Goal: Find specific page/section: Find specific page/section

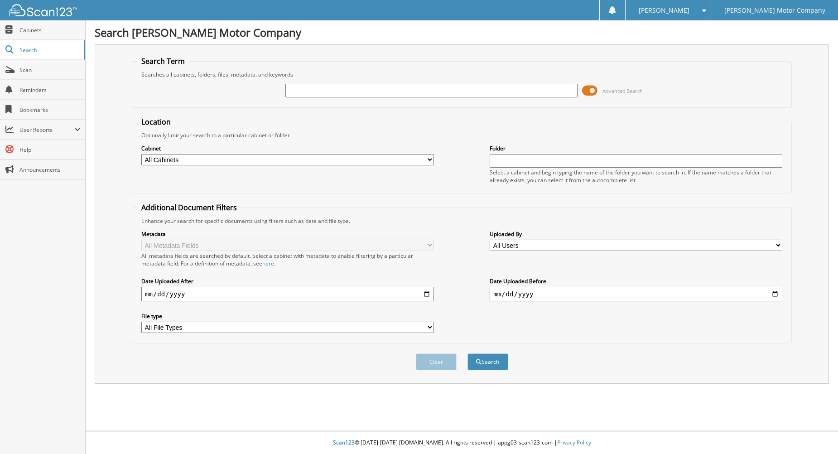
drag, startPoint x: 0, startPoint y: 0, endPoint x: 395, endPoint y: 93, distance: 405.6
click at [395, 93] on input "text" at bounding box center [431, 91] width 293 height 14
type input "711500"
click at [467, 353] on button "Search" at bounding box center [487, 361] width 41 height 17
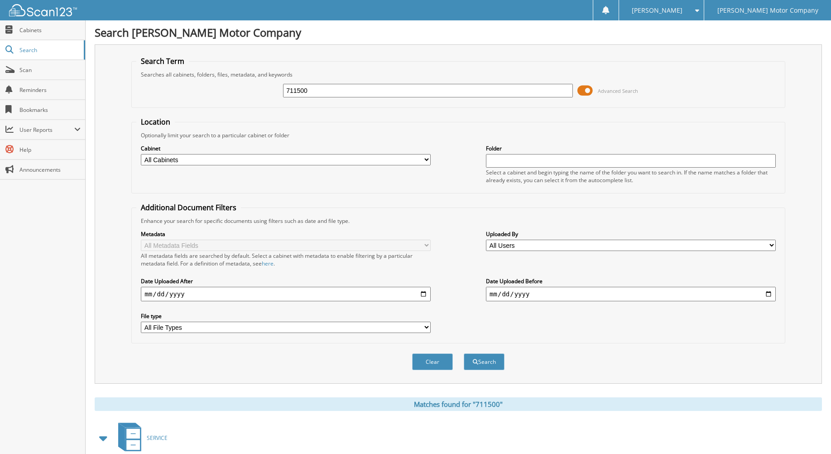
scroll to position [528, 0]
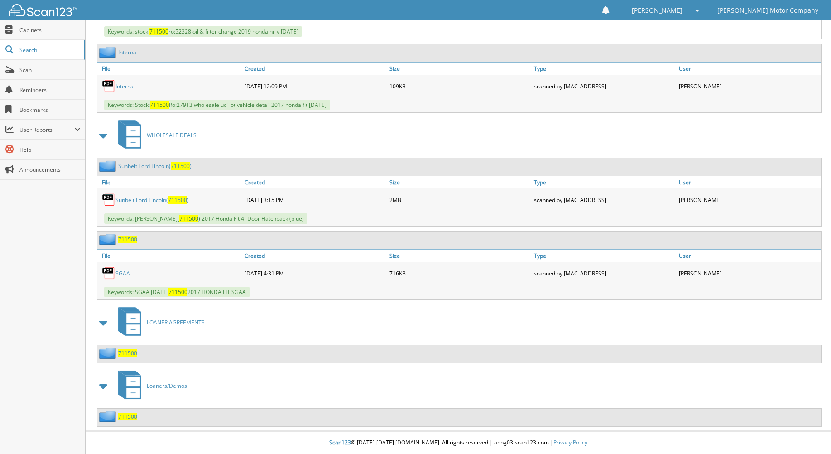
click at [123, 420] on span "711500" at bounding box center [127, 417] width 19 height 8
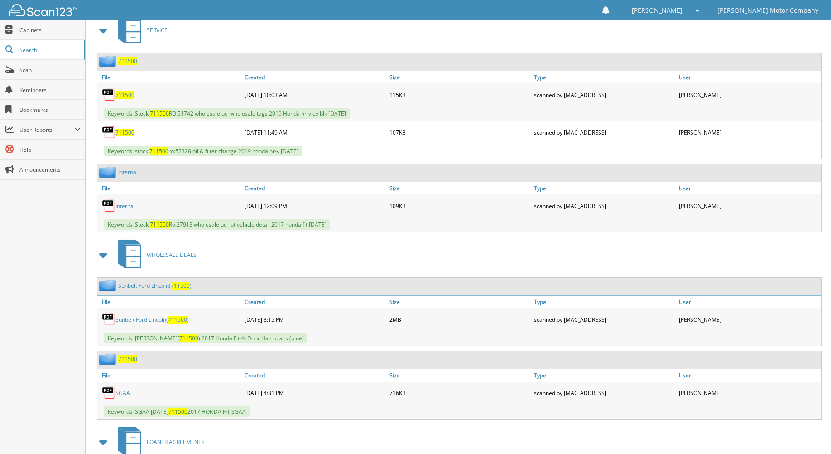
scroll to position [528, 0]
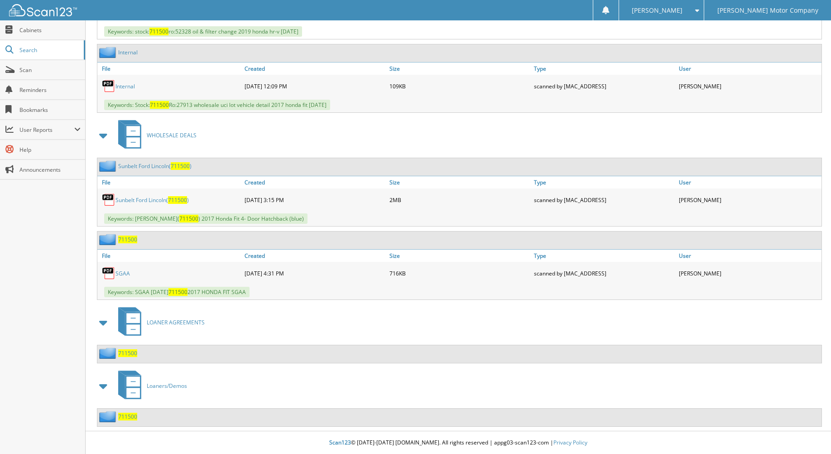
click at [130, 355] on span "711500" at bounding box center [127, 353] width 19 height 8
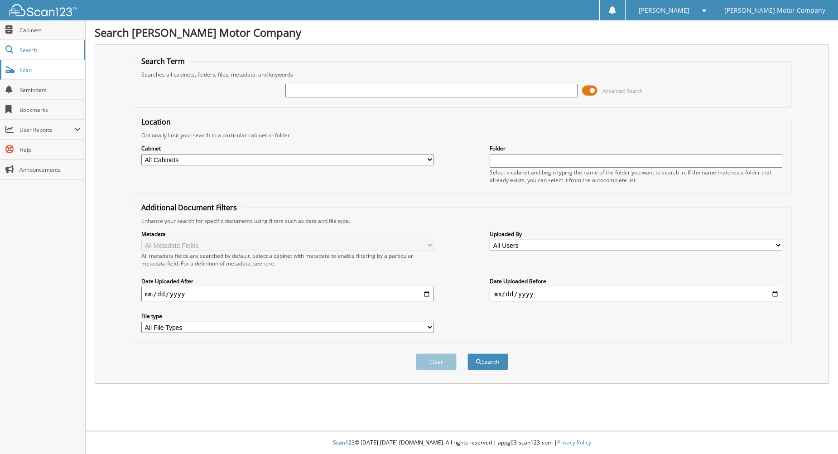
click at [42, 71] on span "Scan" at bounding box center [49, 70] width 61 height 8
